Goal: Browse casually: Explore the website without a specific task or goal

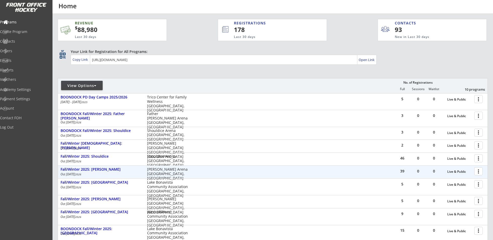
scroll to position [61, 0]
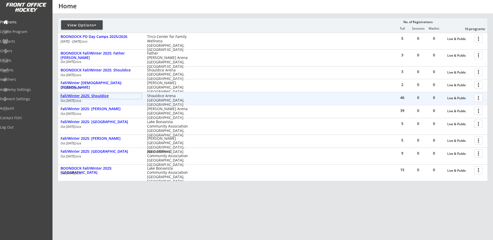
click at [101, 96] on div "Fall/Winter 2025: Shouldice" at bounding box center [101, 96] width 81 height 4
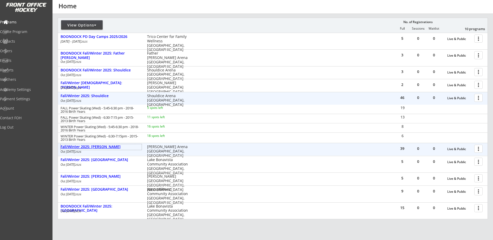
click at [109, 148] on div "Fall/Winter 2025: [PERSON_NAME]" at bounding box center [101, 147] width 81 height 4
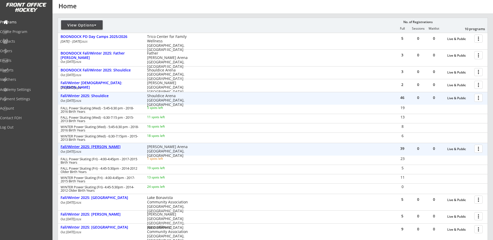
click at [109, 147] on div "Fall/Winter 2025: [PERSON_NAME]" at bounding box center [101, 147] width 81 height 4
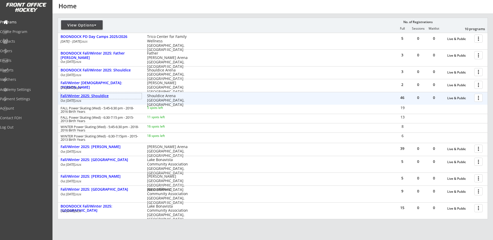
click at [103, 97] on div "Fall/Winter 2025: Shouldice" at bounding box center [101, 96] width 81 height 4
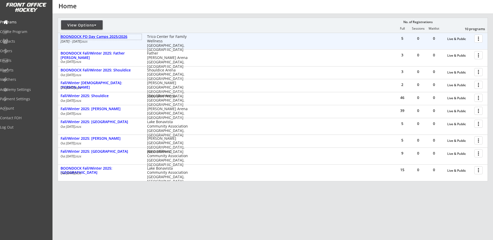
click at [118, 36] on div "BOONDOCK PD Day Camps 2025/2026" at bounding box center [101, 37] width 81 height 4
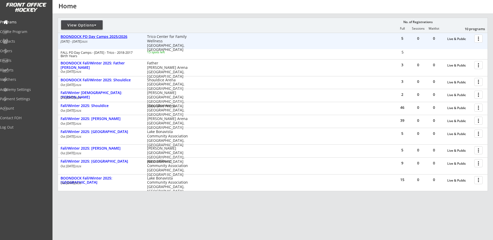
click at [118, 36] on div "BOONDOCK PD Day Camps 2025/2026" at bounding box center [101, 37] width 81 height 4
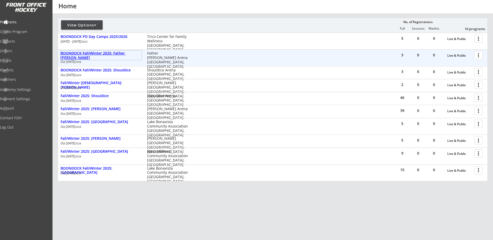
click at [120, 53] on div "BOONDOCK Fall/Winter 2025: Father [PERSON_NAME]" at bounding box center [101, 55] width 81 height 9
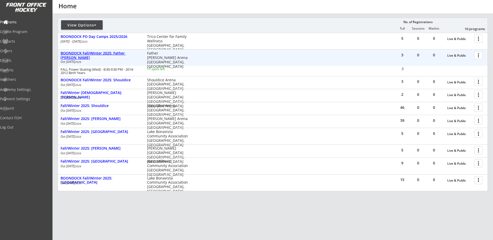
click at [120, 53] on div "BOONDOCK Fall/Winter 2025: Father [PERSON_NAME]" at bounding box center [101, 55] width 81 height 9
